Goal: Task Accomplishment & Management: Use online tool/utility

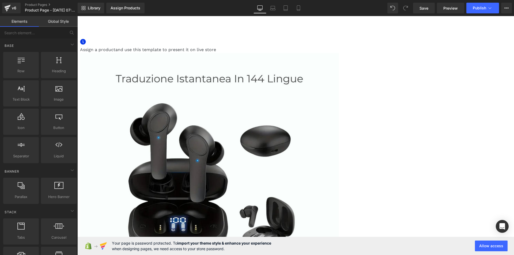
scroll to position [36, 0]
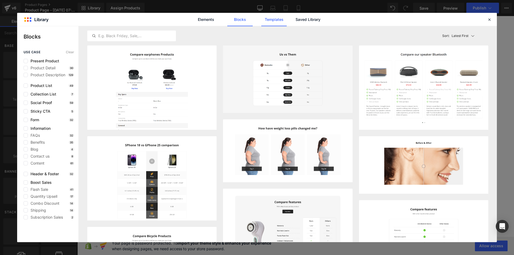
click at [273, 18] on link "Templates" at bounding box center [273, 19] width 25 height 13
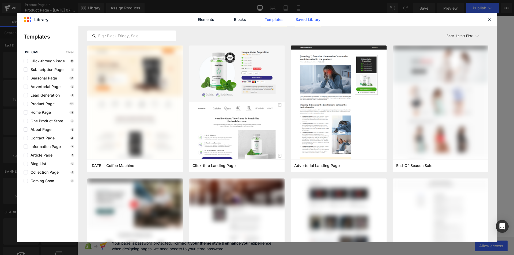
click at [297, 20] on link "Saved Library" at bounding box center [307, 19] width 25 height 13
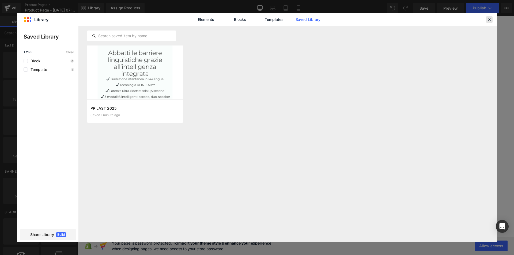
click at [490, 19] on icon at bounding box center [489, 19] width 5 height 5
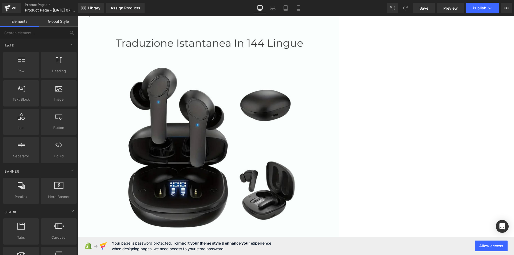
scroll to position [0, 0]
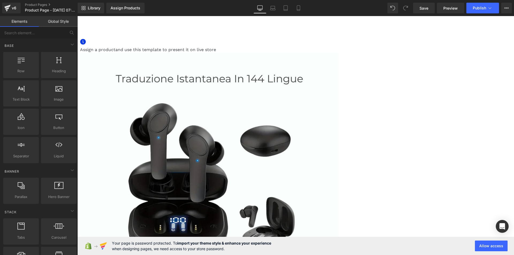
click at [77, 16] on icon at bounding box center [77, 16] width 0 height 0
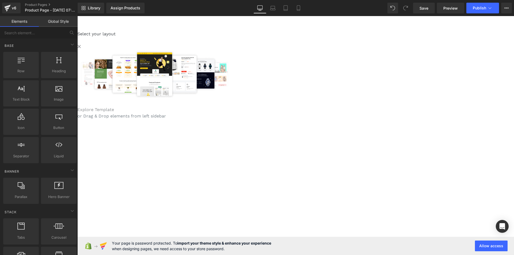
click at [114, 112] on link "Explore Template" at bounding box center [95, 109] width 37 height 5
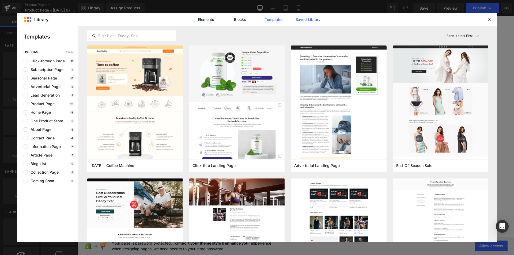
click at [310, 19] on link "Saved Library" at bounding box center [307, 19] width 25 height 13
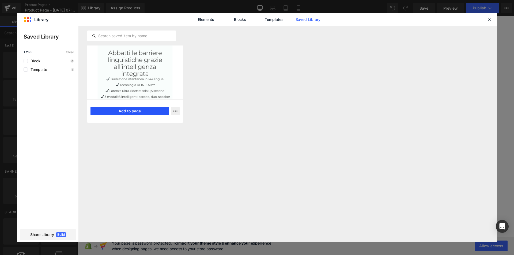
click at [131, 109] on button "Add to page" at bounding box center [129, 111] width 78 height 9
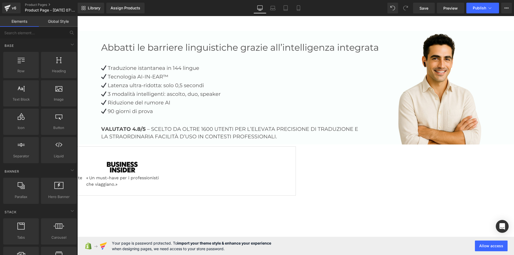
click at [57, 21] on link "Global Style" at bounding box center [58, 21] width 39 height 11
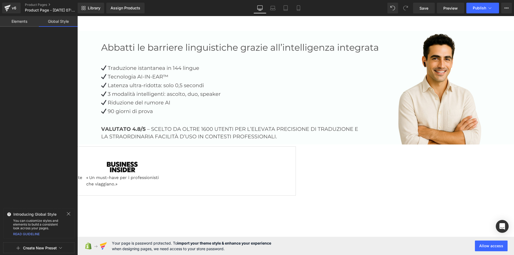
click at [68, 212] on icon at bounding box center [68, 214] width 4 height 4
click at [25, 22] on link "Elements" at bounding box center [19, 21] width 39 height 11
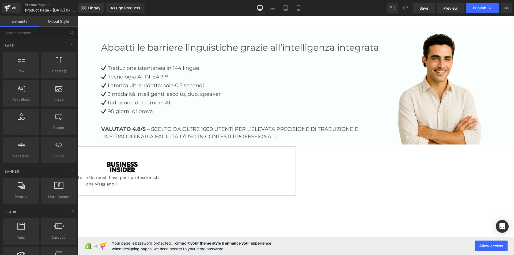
click at [47, 19] on link "Global Style" at bounding box center [58, 21] width 39 height 11
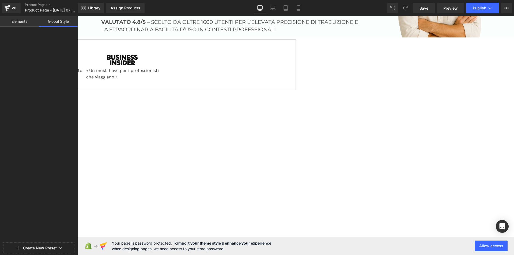
scroll to position [134, 0]
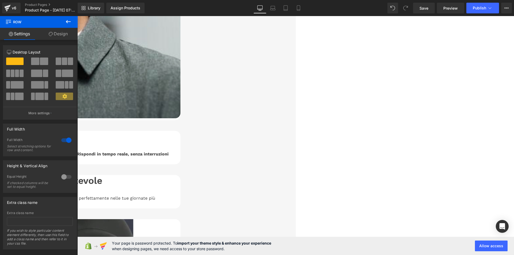
scroll to position [749, 0]
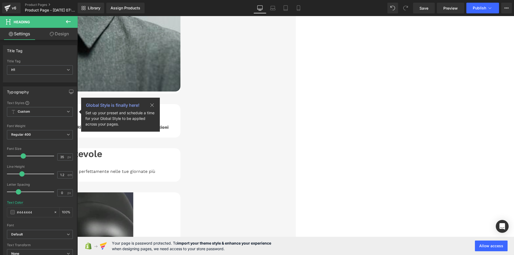
click at [71, 22] on icon at bounding box center [68, 21] width 6 height 6
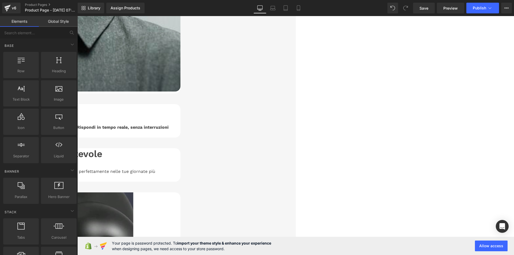
click at [62, 20] on link "Global Style" at bounding box center [58, 21] width 39 height 11
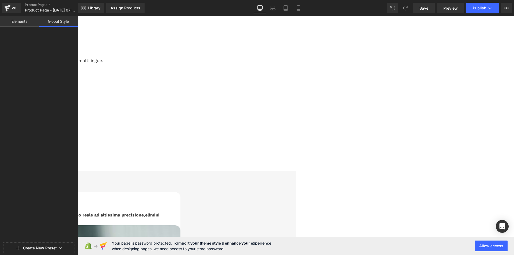
scroll to position [241, 0]
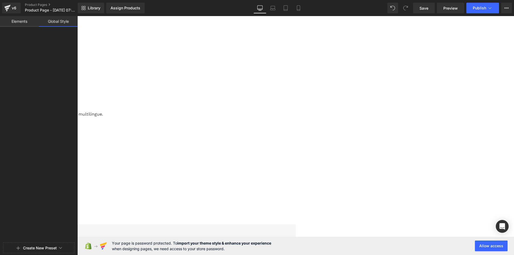
click at [53, 246] on button "Create New Preset" at bounding box center [40, 248] width 34 height 11
click at [54, 245] on button "Create New Preset" at bounding box center [40, 248] width 34 height 11
click at [422, 6] on span "Save" at bounding box center [423, 8] width 9 height 6
click at [425, 6] on span "Save" at bounding box center [423, 8] width 9 height 6
click at [52, 26] on link "Global Style" at bounding box center [58, 21] width 39 height 11
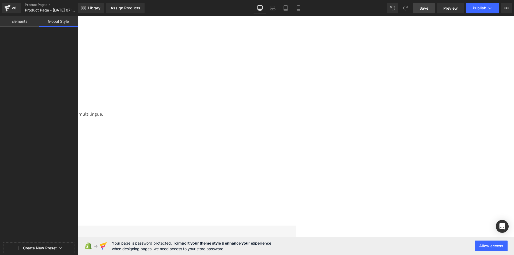
click at [33, 248] on button "Create New Preset" at bounding box center [40, 248] width 34 height 11
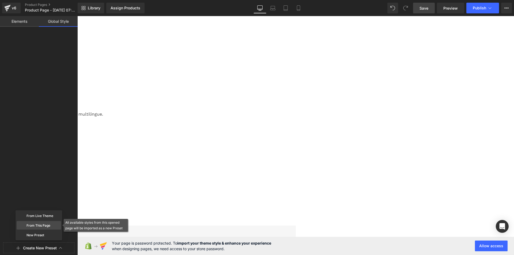
click at [39, 226] on div "From This Page" at bounding box center [39, 225] width 44 height 9
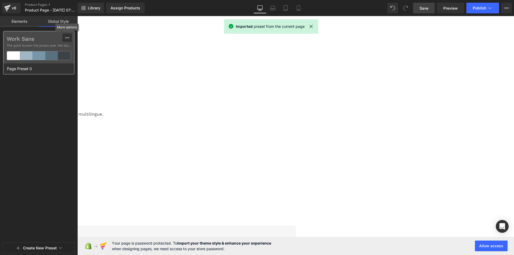
click at [68, 37] on icon at bounding box center [67, 38] width 4 height 4
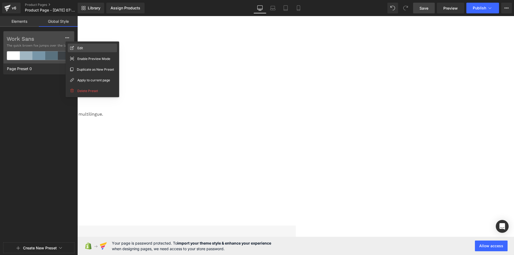
click at [79, 48] on span "Edit" at bounding box center [80, 48] width 6 height 6
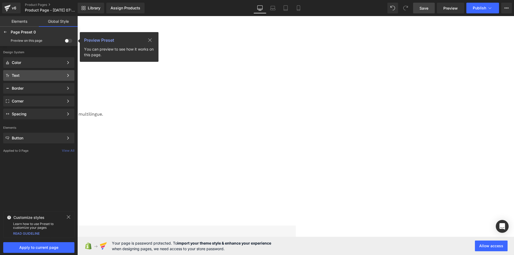
click at [35, 75] on div "Text" at bounding box center [38, 75] width 52 height 4
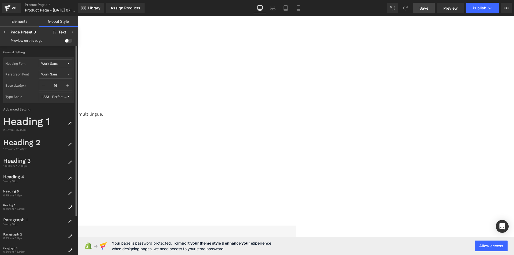
click at [63, 63] on span "Work Sans" at bounding box center [53, 64] width 25 height 4
click at [51, 92] on div "Manage Fonts" at bounding box center [51, 90] width 40 height 7
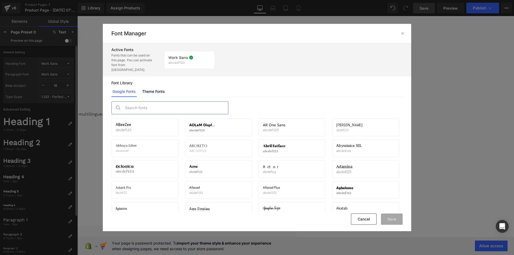
click at [142, 104] on input "text" at bounding box center [175, 108] width 106 height 12
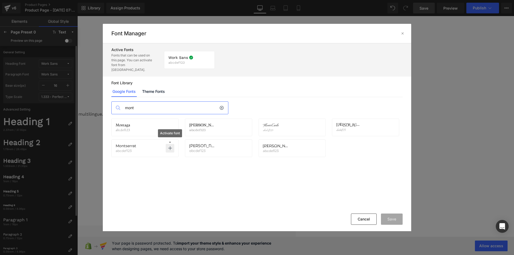
type input "mont"
click at [169, 146] on icon at bounding box center [170, 148] width 4 height 4
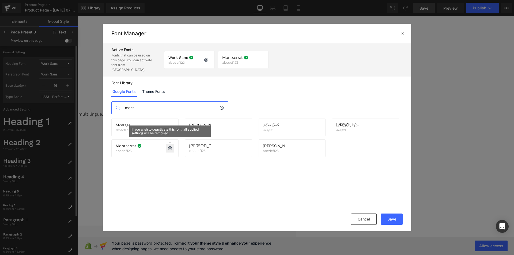
click at [191, 55] on icon at bounding box center [191, 57] width 4 height 4
click at [209, 58] on p at bounding box center [206, 60] width 9 height 9
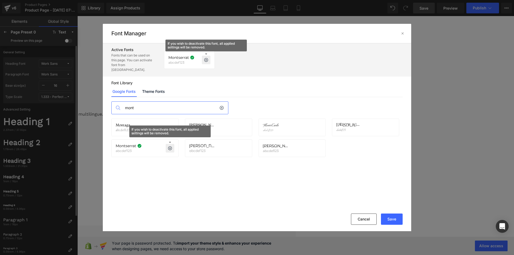
click at [207, 58] on icon at bounding box center [206, 60] width 4 height 4
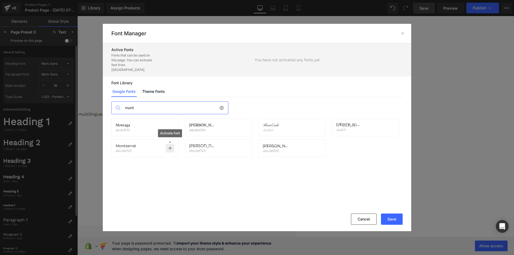
click at [169, 146] on icon at bounding box center [170, 148] width 4 height 4
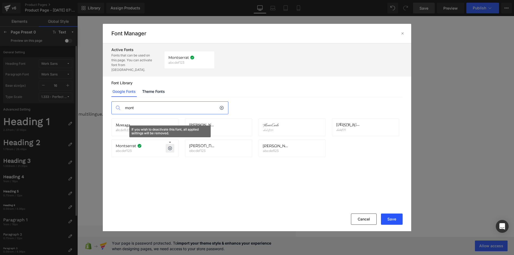
click at [389, 220] on button "Save" at bounding box center [392, 219] width 22 height 11
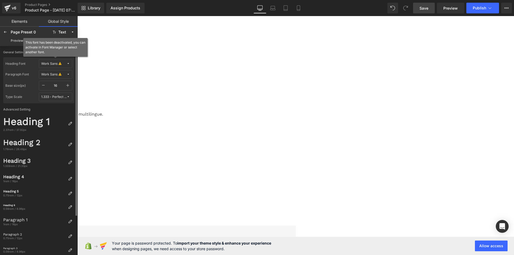
click at [70, 64] on icon at bounding box center [68, 63] width 3 height 3
click at [57, 82] on div "Montserrat" at bounding box center [50, 83] width 37 height 4
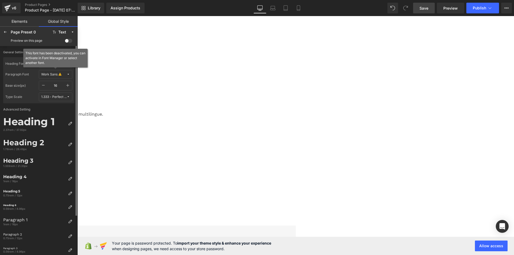
click at [70, 74] on button "Work Sans" at bounding box center [55, 74] width 33 height 9
click at [57, 92] on div "Montserrat" at bounding box center [50, 94] width 37 height 4
click at [6, 31] on icon at bounding box center [5, 32] width 4 height 4
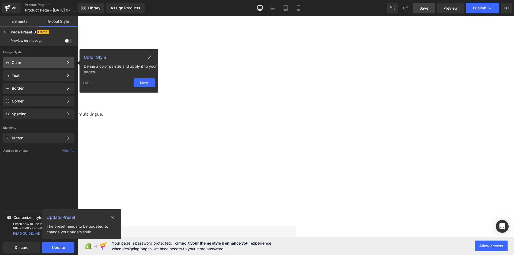
click at [27, 64] on div "Color" at bounding box center [38, 62] width 52 height 4
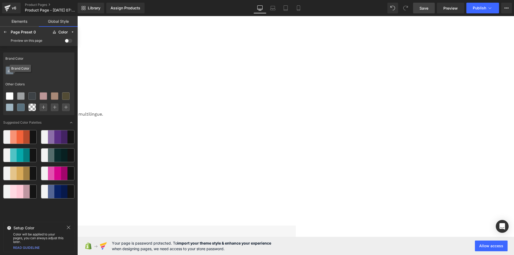
click at [10, 70] on icon at bounding box center [9, 70] width 4 height 4
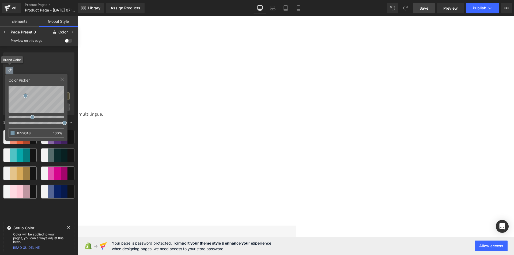
click at [10, 70] on icon at bounding box center [9, 70] width 4 height 4
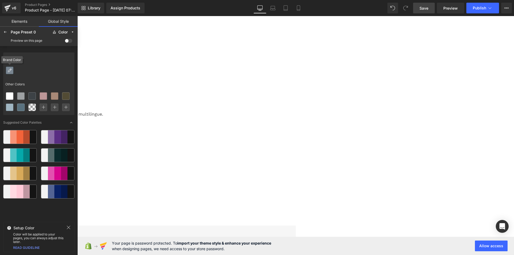
click at [10, 70] on icon at bounding box center [9, 70] width 4 height 4
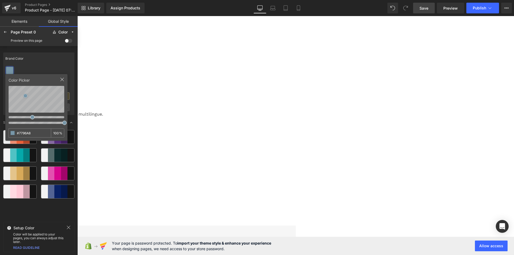
click at [62, 78] on icon at bounding box center [62, 79] width 4 height 4
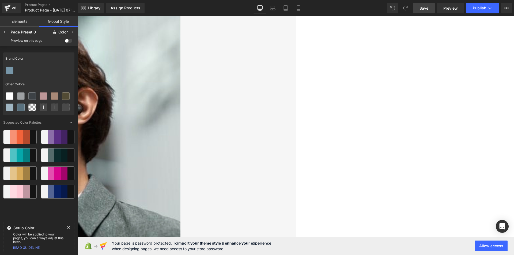
scroll to position [669, 0]
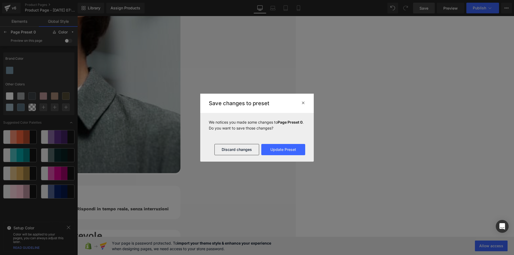
drag, startPoint x: 512, startPoint y: 95, endPoint x: 514, endPoint y: 190, distance: 94.8
click at [514, 190] on div at bounding box center [257, 127] width 514 height 255
click at [280, 150] on button "Update Preset" at bounding box center [283, 149] width 44 height 11
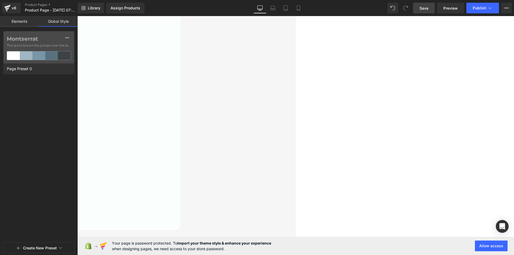
scroll to position [1373, 0]
click at [67, 37] on icon at bounding box center [67, 38] width 4 height 4
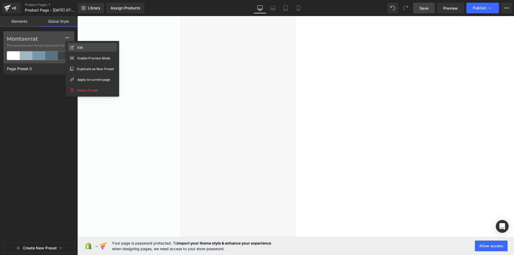
click at [78, 47] on span "Edit" at bounding box center [80, 48] width 6 height 6
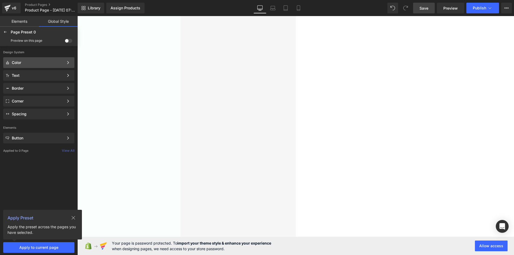
click at [51, 63] on div "Color" at bounding box center [38, 62] width 52 height 4
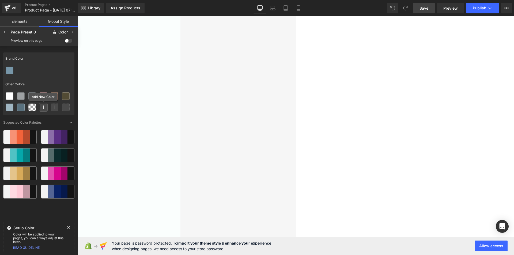
click at [45, 109] on div at bounding box center [43, 107] width 7 height 7
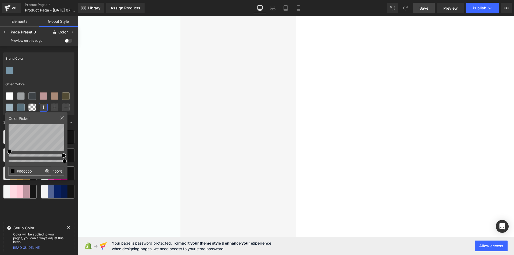
click at [36, 171] on input "#000000" at bounding box center [25, 171] width 33 height 9
drag, startPoint x: 34, startPoint y: 171, endPoint x: 11, endPoint y: 171, distance: 22.8
click at [11, 171] on div "#000000 100 %" at bounding box center [37, 171] width 56 height 9
type input "#B2CCD1"
click at [63, 71] on div at bounding box center [38, 70] width 71 height 11
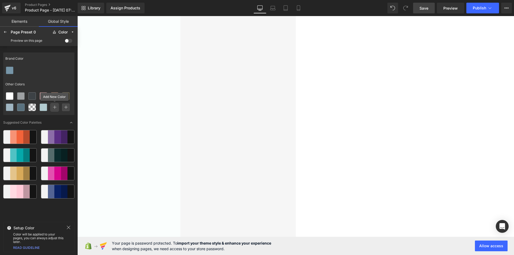
click at [56, 105] on div at bounding box center [54, 107] width 7 height 7
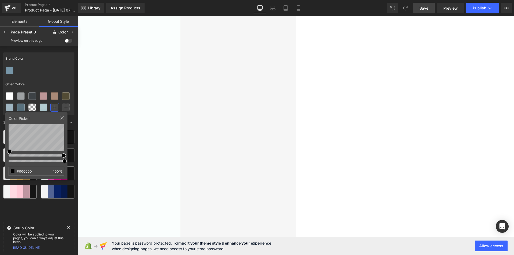
drag, startPoint x: 35, startPoint y: 172, endPoint x: 13, endPoint y: 171, distance: 21.2
click at [13, 171] on div "#000000 100 %" at bounding box center [37, 171] width 56 height 9
type input "#0BC179"
click at [51, 74] on div at bounding box center [38, 70] width 71 height 11
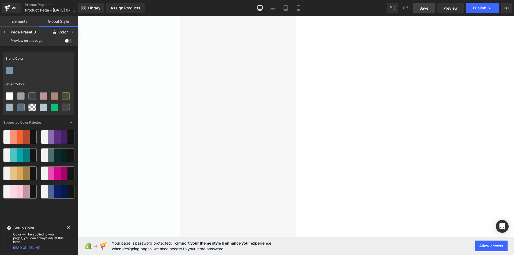
click at [68, 41] on span at bounding box center [68, 41] width 7 height 4
click at [65, 42] on input "checkbox" at bounding box center [65, 42] width 0 height 0
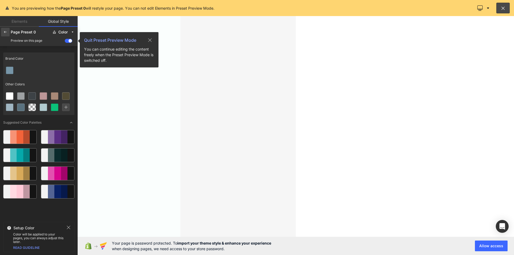
click at [7, 29] on div at bounding box center [5, 32] width 9 height 9
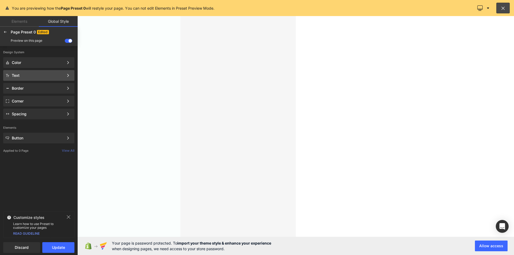
click at [28, 77] on div "Text" at bounding box center [38, 75] width 52 height 4
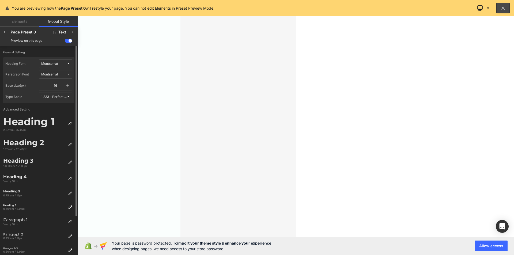
click at [68, 85] on icon "button" at bounding box center [67, 85] width 3 height 3
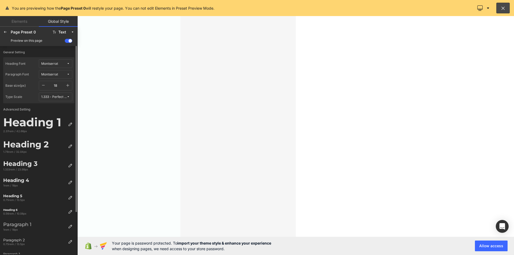
scroll to position [1396, 0]
click at [69, 85] on icon "button" at bounding box center [67, 85] width 3 height 3
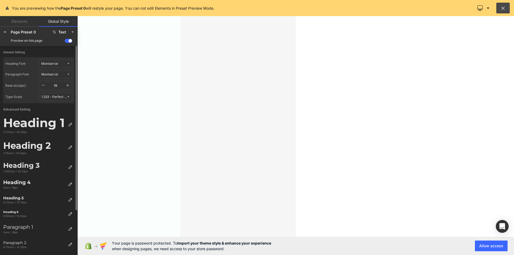
scroll to position [1418, 0]
click at [69, 85] on icon "button" at bounding box center [67, 85] width 3 height 3
type input "20"
click at [68, 94] on button "1.333 - Perfect Fourth" at bounding box center [55, 97] width 33 height 9
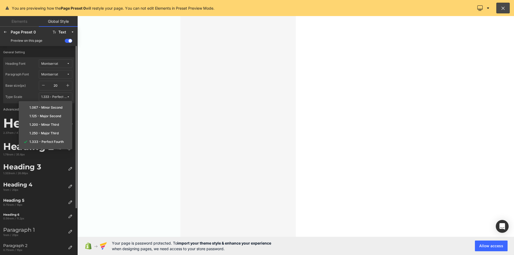
click at [68, 94] on button "1.333 - Perfect Fourth" at bounding box center [55, 97] width 33 height 9
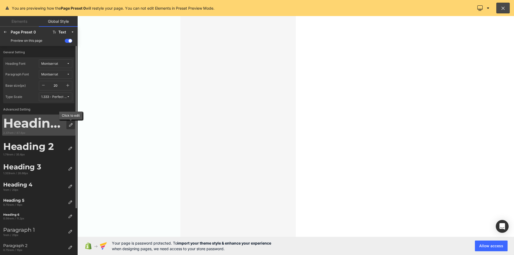
click at [70, 125] on icon at bounding box center [71, 125] width 4 height 4
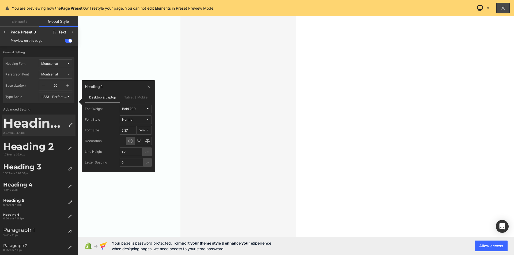
click at [129, 108] on div "Bold 700" at bounding box center [129, 109] width 14 height 4
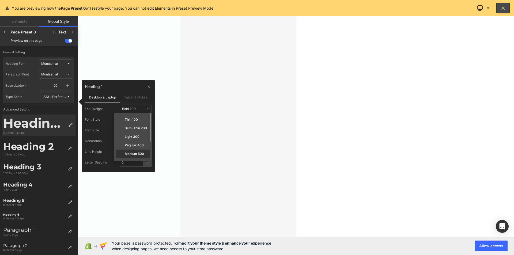
click at [134, 153] on label "Medium 500" at bounding box center [134, 154] width 19 height 4
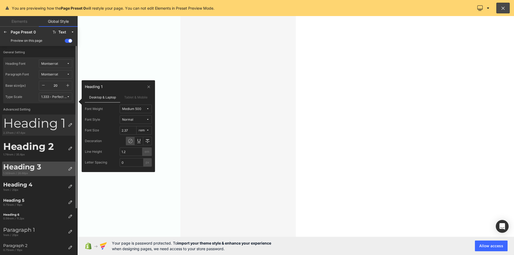
click at [29, 168] on div "Heading 3" at bounding box center [34, 167] width 63 height 9
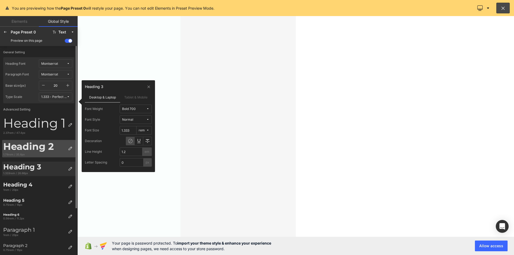
click at [35, 149] on div "Heading 2" at bounding box center [34, 147] width 63 height 12
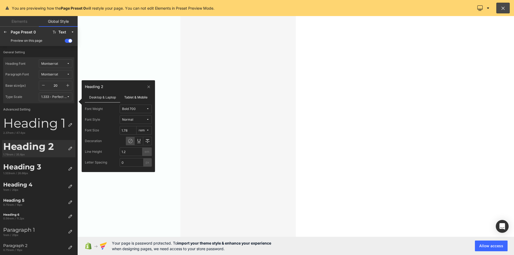
click at [131, 96] on label "Tablet & Mobile" at bounding box center [136, 97] width 32 height 10
click at [107, 96] on label "Desktop & Laptop" at bounding box center [102, 97] width 35 height 10
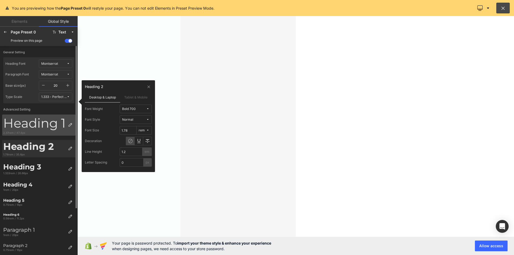
click at [43, 123] on div "Heading 1" at bounding box center [34, 123] width 63 height 15
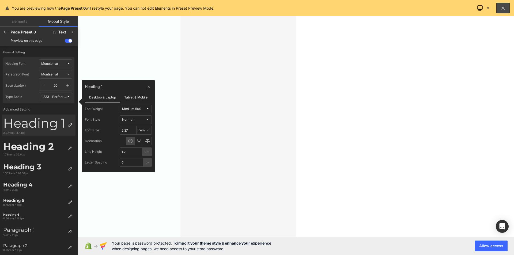
click at [138, 97] on label "Tablet & Mobile" at bounding box center [136, 97] width 32 height 10
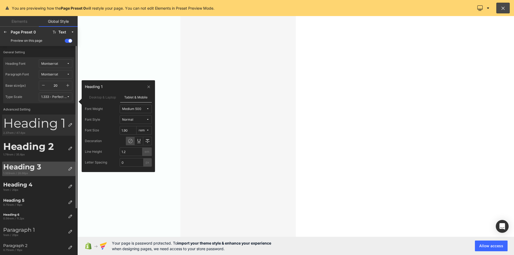
click at [20, 164] on div "Heading 3" at bounding box center [34, 167] width 63 height 9
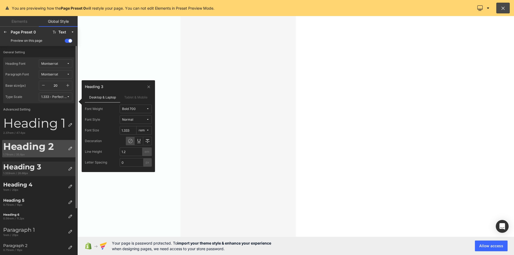
click at [36, 148] on div "Heading 2" at bounding box center [34, 147] width 63 height 12
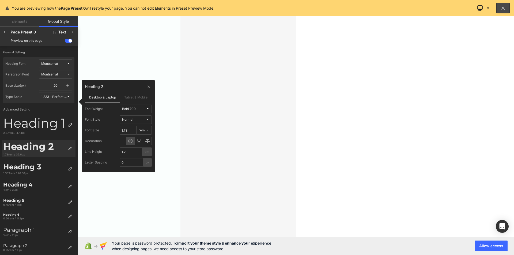
click at [133, 108] on div "Bold 700" at bounding box center [129, 109] width 14 height 4
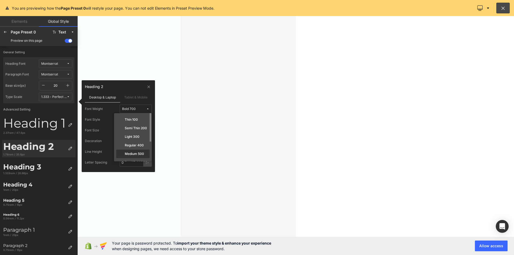
click at [131, 153] on label "Medium 500" at bounding box center [134, 154] width 19 height 4
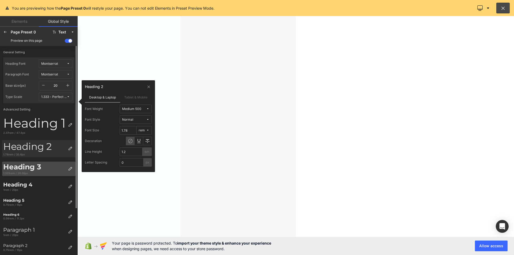
click at [31, 169] on div "Heading 3" at bounding box center [34, 167] width 63 height 9
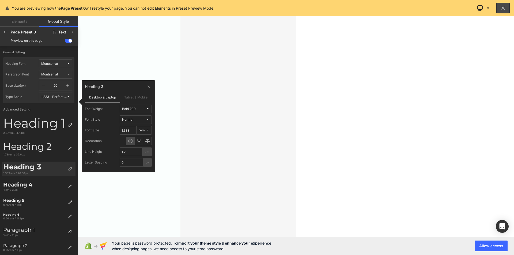
click at [130, 107] on button "Bold 700" at bounding box center [136, 109] width 32 height 9
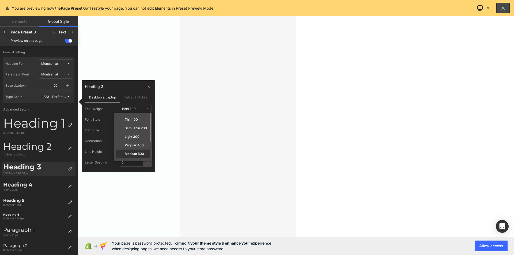
click at [131, 155] on label "Medium 500" at bounding box center [134, 154] width 19 height 4
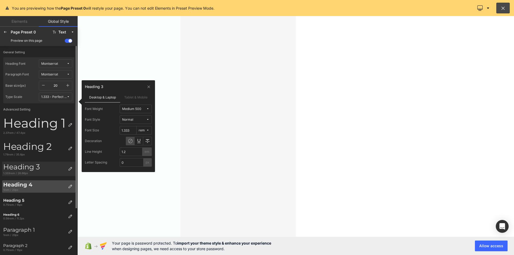
click at [31, 186] on div "Heading 4" at bounding box center [34, 184] width 63 height 6
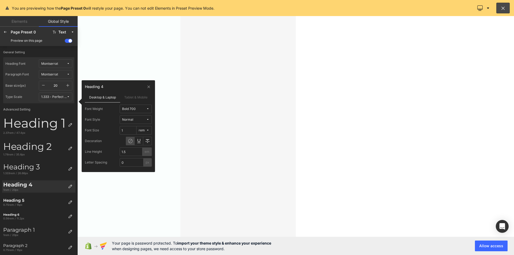
click at [141, 109] on span "Bold 700" at bounding box center [134, 109] width 24 height 4
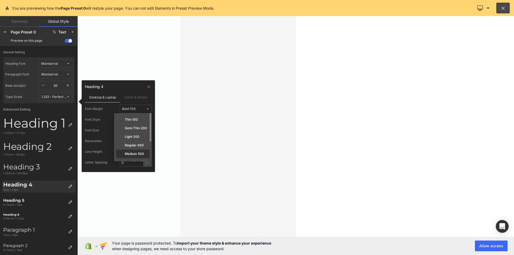
click at [137, 158] on div "Medium 500" at bounding box center [132, 162] width 33 height 9
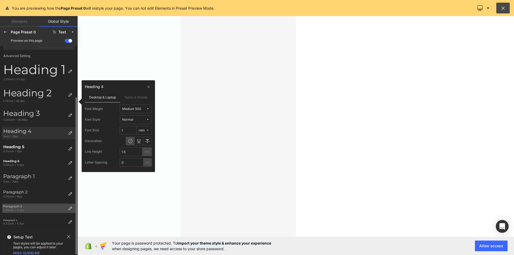
scroll to position [59, 0]
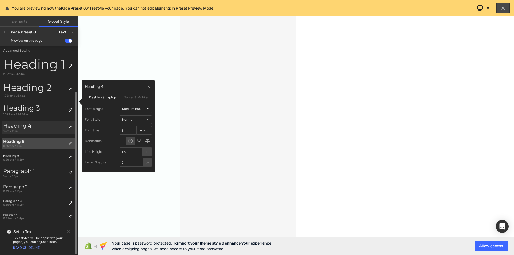
click at [23, 141] on div "Heading 5" at bounding box center [34, 141] width 63 height 5
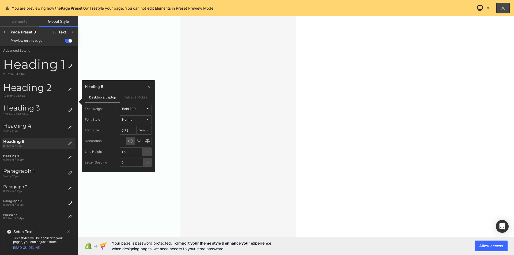
click at [135, 109] on div "Bold 700" at bounding box center [129, 109] width 14 height 4
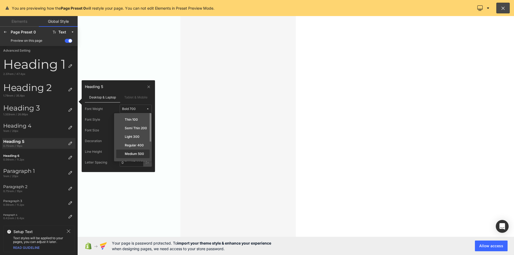
click at [133, 154] on label "Medium 500" at bounding box center [134, 154] width 19 height 4
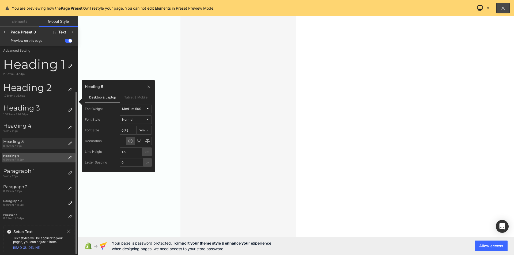
click at [21, 157] on div "Heading 6" at bounding box center [34, 155] width 63 height 3
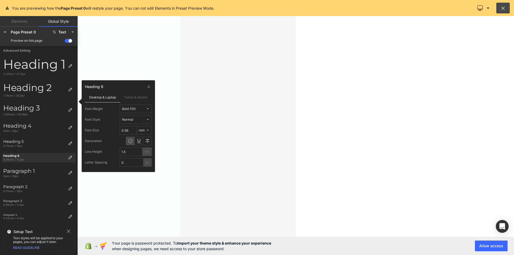
click at [139, 108] on span "Bold 700" at bounding box center [134, 109] width 24 height 4
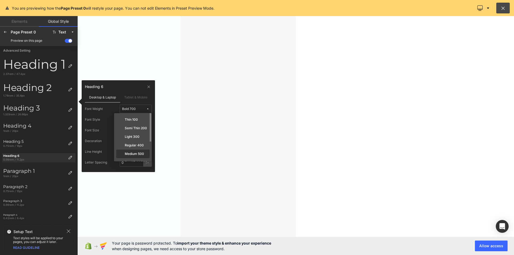
click at [134, 154] on label "Medium 500" at bounding box center [134, 154] width 19 height 4
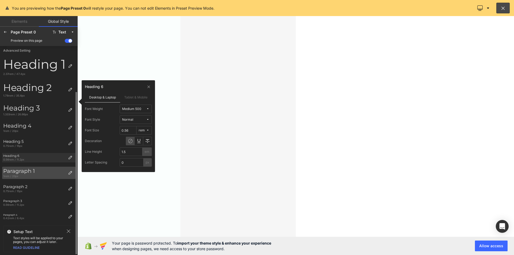
click at [27, 172] on div "Paragraph 1" at bounding box center [34, 171] width 63 height 6
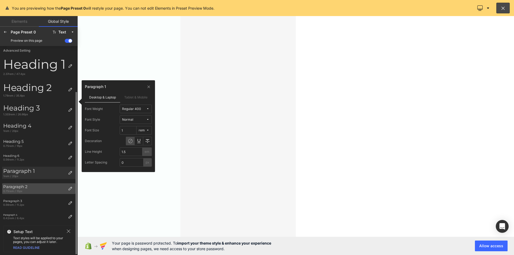
click at [24, 185] on div "Paragraph 2" at bounding box center [34, 186] width 63 height 5
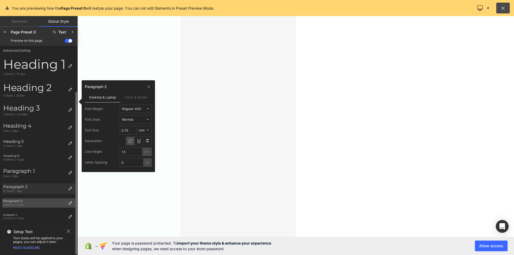
click at [17, 200] on div "Paragraph 3" at bounding box center [34, 200] width 63 height 3
click at [13, 213] on div "Paragraph 4 0.42rem / 8.4px" at bounding box center [34, 217] width 64 height 9
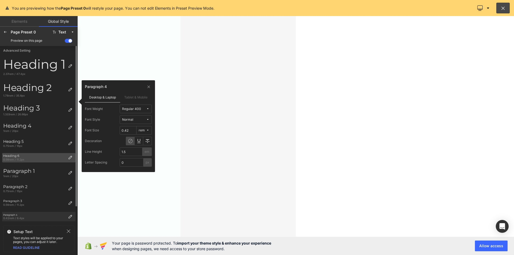
scroll to position [0, 0]
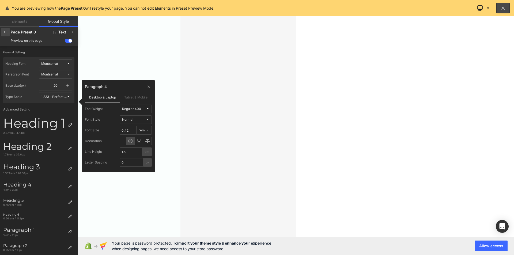
click at [5, 31] on icon at bounding box center [5, 32] width 4 height 4
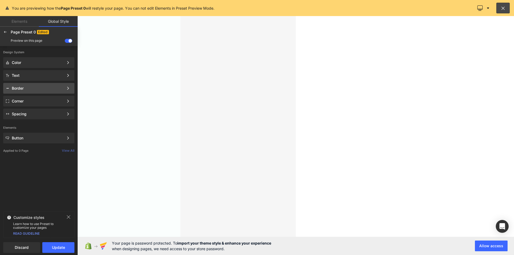
click at [18, 87] on div "Border" at bounding box center [38, 88] width 52 height 4
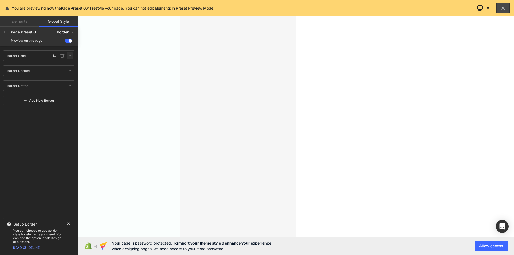
click at [69, 55] on icon at bounding box center [70, 56] width 4 height 4
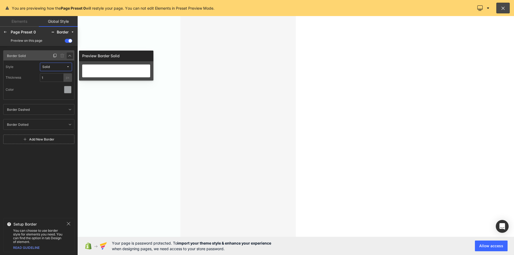
click at [70, 55] on icon at bounding box center [70, 56] width 4 height 4
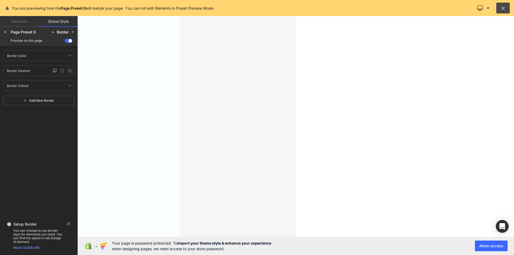
click at [69, 70] on icon at bounding box center [70, 71] width 4 height 4
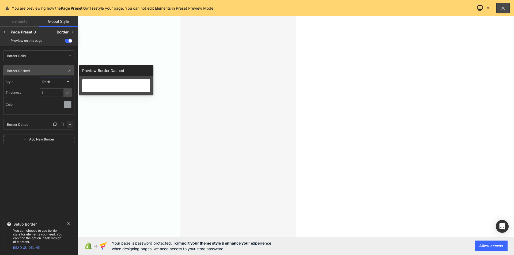
click at [70, 125] on icon at bounding box center [70, 124] width 4 height 4
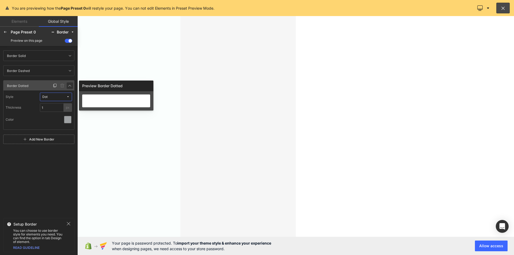
click at [70, 125] on div "Color" at bounding box center [39, 119] width 66 height 11
click at [5, 31] on icon at bounding box center [5, 32] width 4 height 4
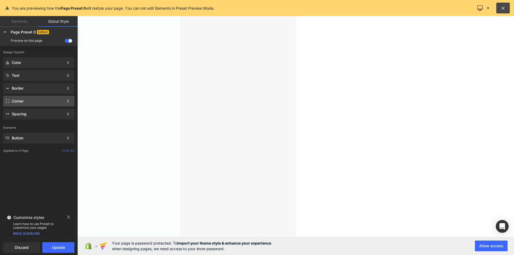
click at [31, 99] on div "Corner" at bounding box center [38, 101] width 52 height 4
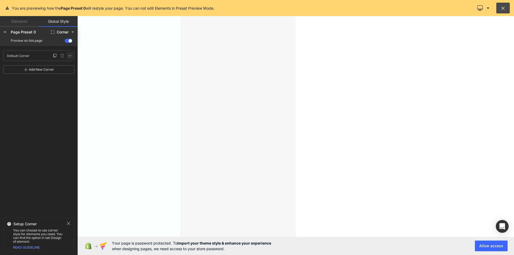
click at [71, 56] on icon at bounding box center [70, 56] width 4 height 4
click at [12, 74] on input "0" at bounding box center [14, 74] width 16 height 9
click at [13, 74] on input "0" at bounding box center [14, 74] width 16 height 9
type input "1"
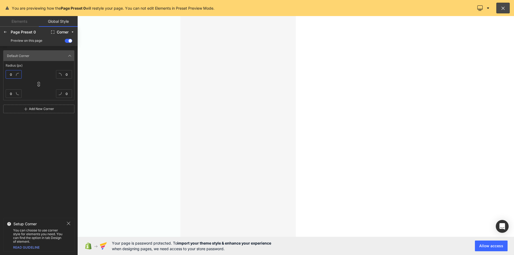
type input "1"
type input "10"
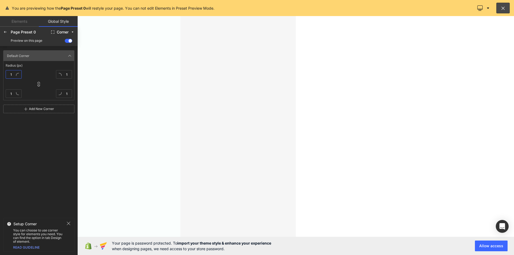
type input "10"
click at [41, 146] on div "Default Corner Default Corner Radius (px) 10 10 10 10 Add New Corner" at bounding box center [39, 131] width 78 height 170
click at [7, 31] on icon at bounding box center [5, 32] width 4 height 4
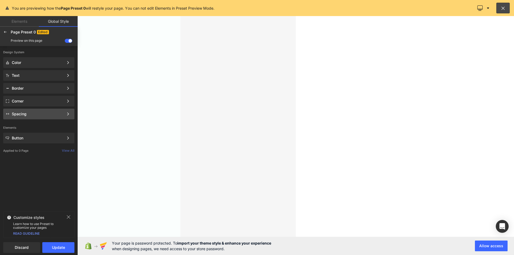
click at [34, 113] on div "Spacing" at bounding box center [38, 114] width 52 height 4
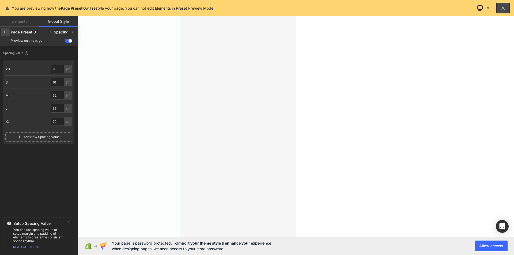
click at [6, 32] on icon at bounding box center [5, 32] width 4 height 4
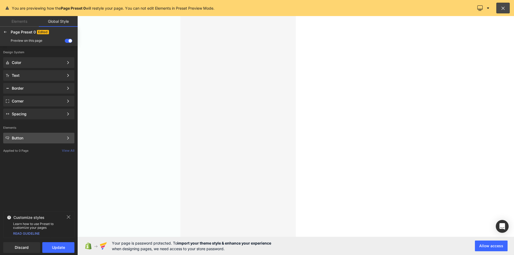
click at [29, 139] on div "Button" at bounding box center [38, 138] width 52 height 4
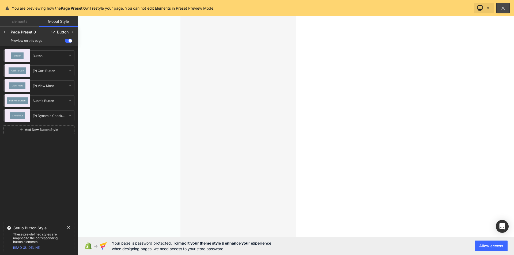
click at [483, 7] on button at bounding box center [484, 8] width 20 height 11
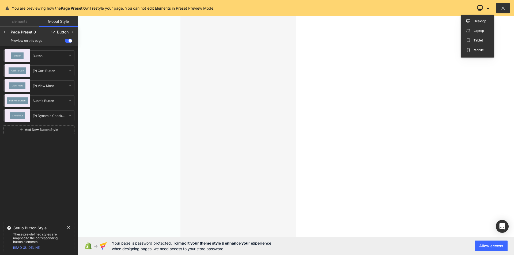
drag, startPoint x: 504, startPoint y: 11, endPoint x: 402, endPoint y: 23, distance: 102.4
click at [504, 11] on button at bounding box center [502, 8] width 13 height 11
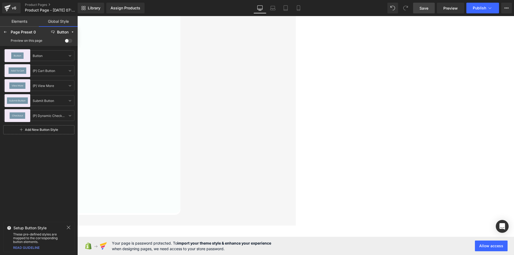
scroll to position [1373, 0]
click at [421, 8] on span "Save" at bounding box center [423, 8] width 9 height 6
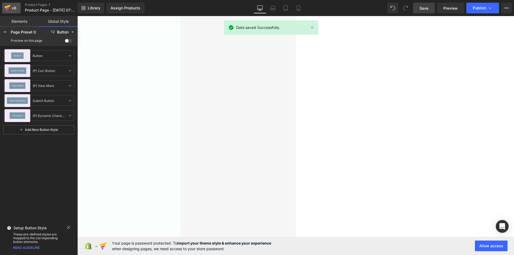
click at [11, 9] on div "v6" at bounding box center [14, 8] width 7 height 7
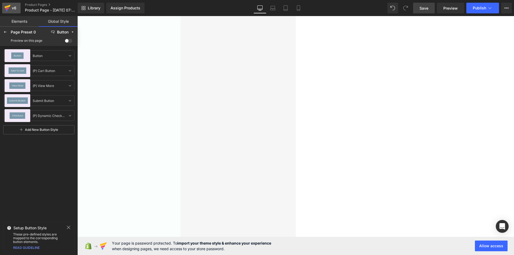
click at [7, 6] on icon at bounding box center [8, 6] width 6 height 3
